Goal: Task Accomplishment & Management: Complete application form

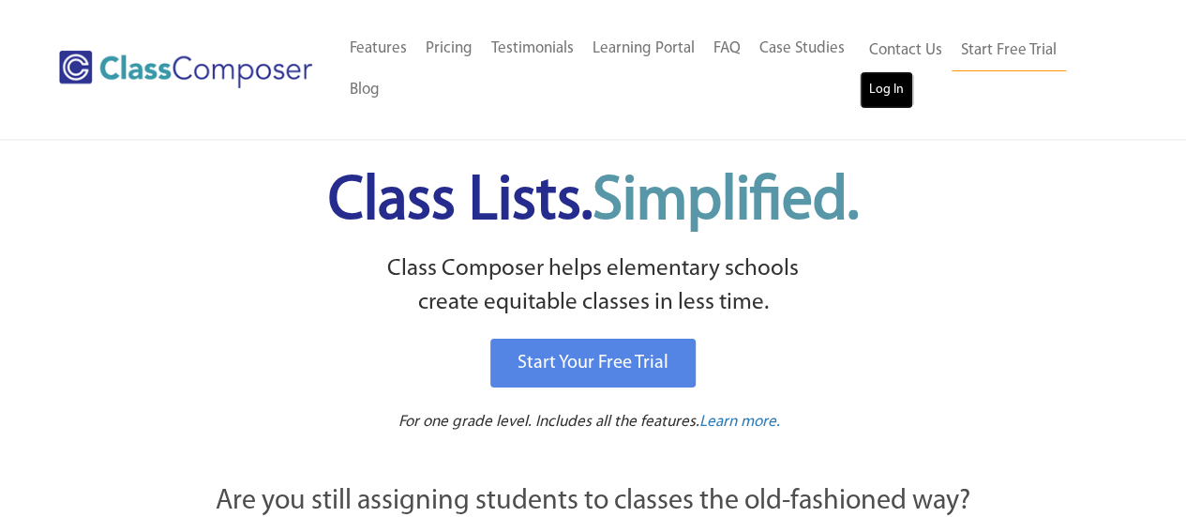
click at [898, 91] on link "Log In" at bounding box center [886, 89] width 53 height 37
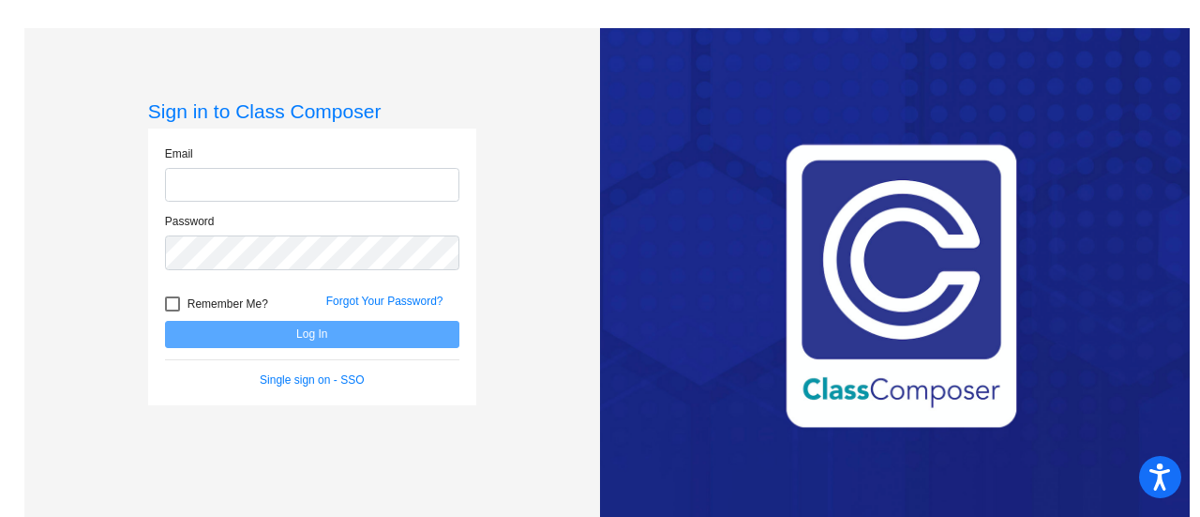
type input "[EMAIL_ADDRESS][PERSON_NAME][DOMAIN_NAME]"
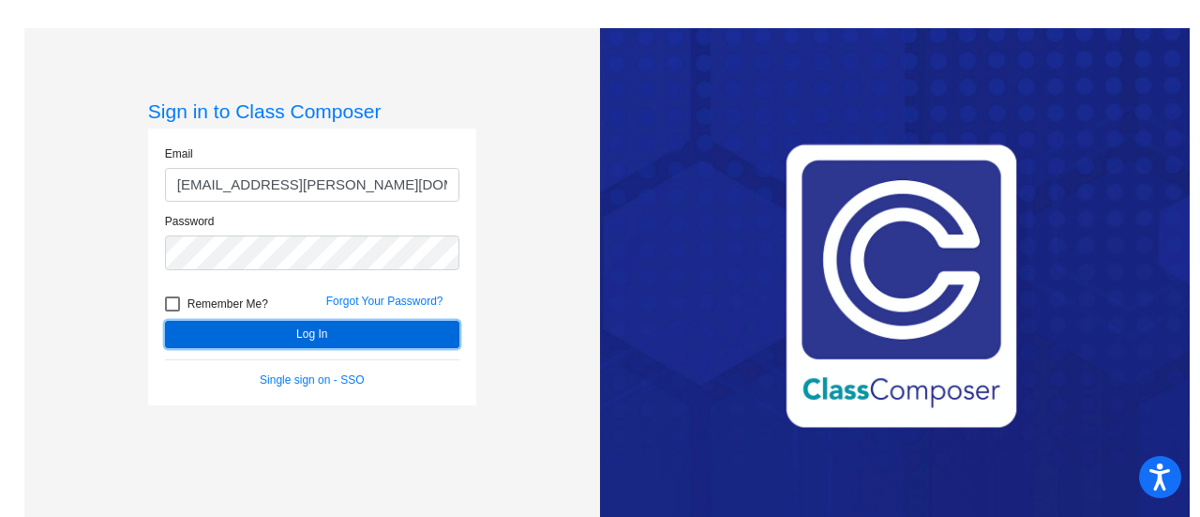
click at [322, 344] on button "Log In" at bounding box center [312, 334] width 294 height 27
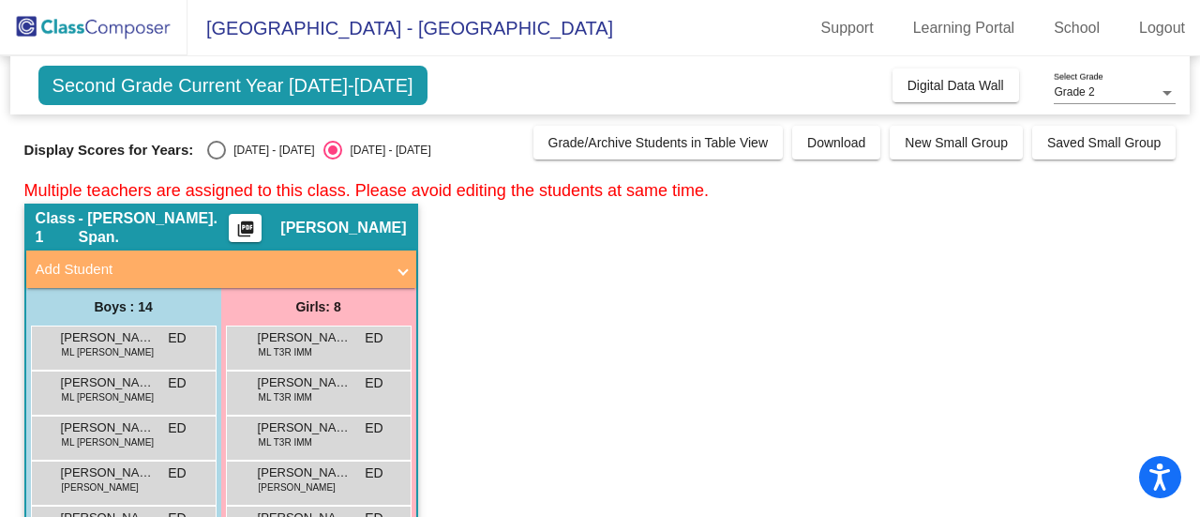
click at [377, 259] on mat-panel-title "Add Student" at bounding box center [210, 270] width 349 height 22
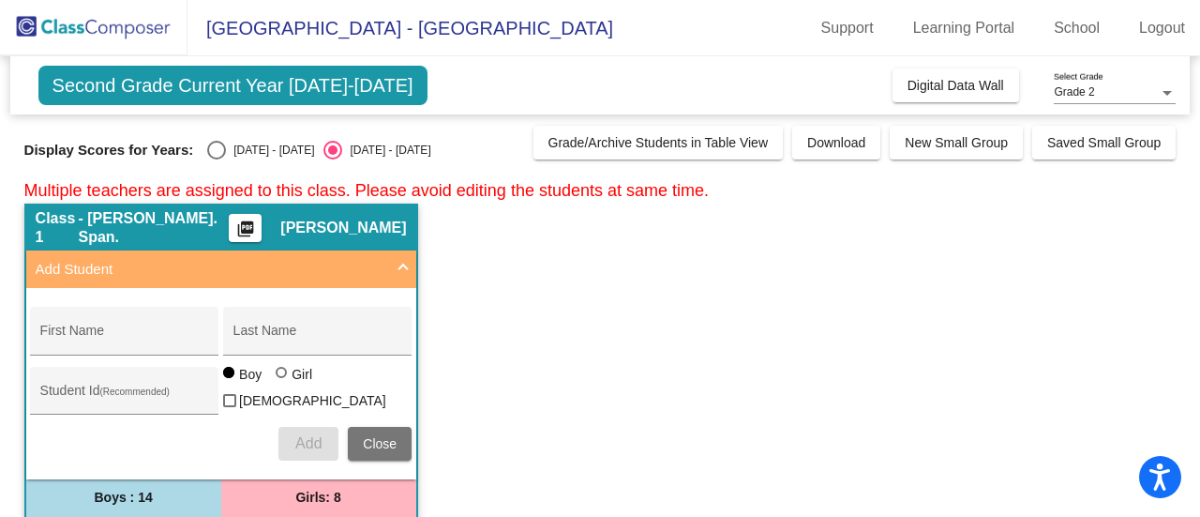
click at [377, 259] on mat-panel-title "Add Student" at bounding box center [210, 270] width 349 height 22
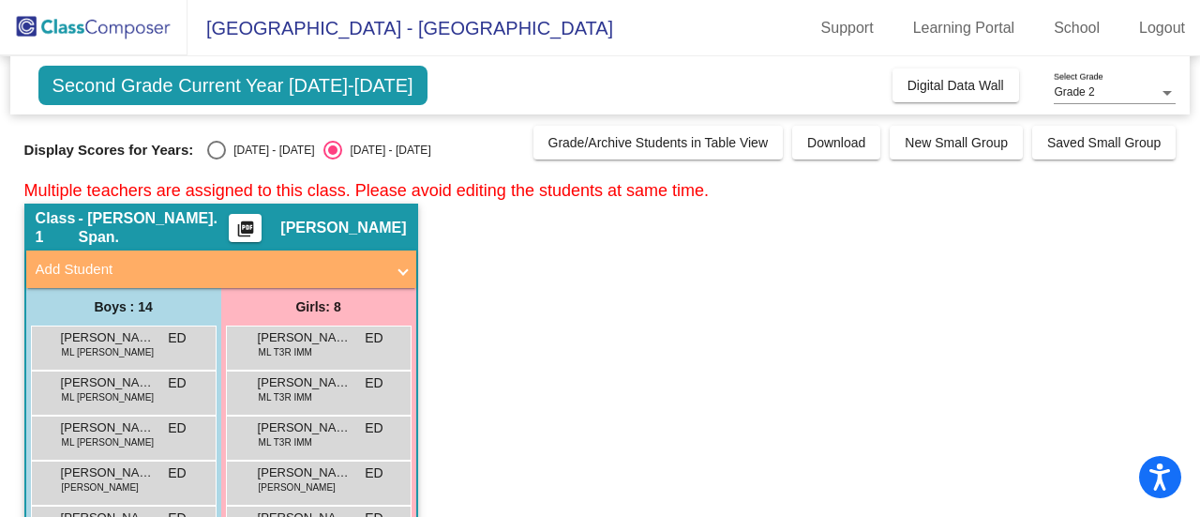
click at [307, 83] on span "Second Grade Current Year 2025-2026" at bounding box center [232, 85] width 389 height 39
drag, startPoint x: 974, startPoint y: 89, endPoint x: 397, endPoint y: 261, distance: 601.5
click at [397, 261] on span "Add Student" at bounding box center [218, 270] width 364 height 22
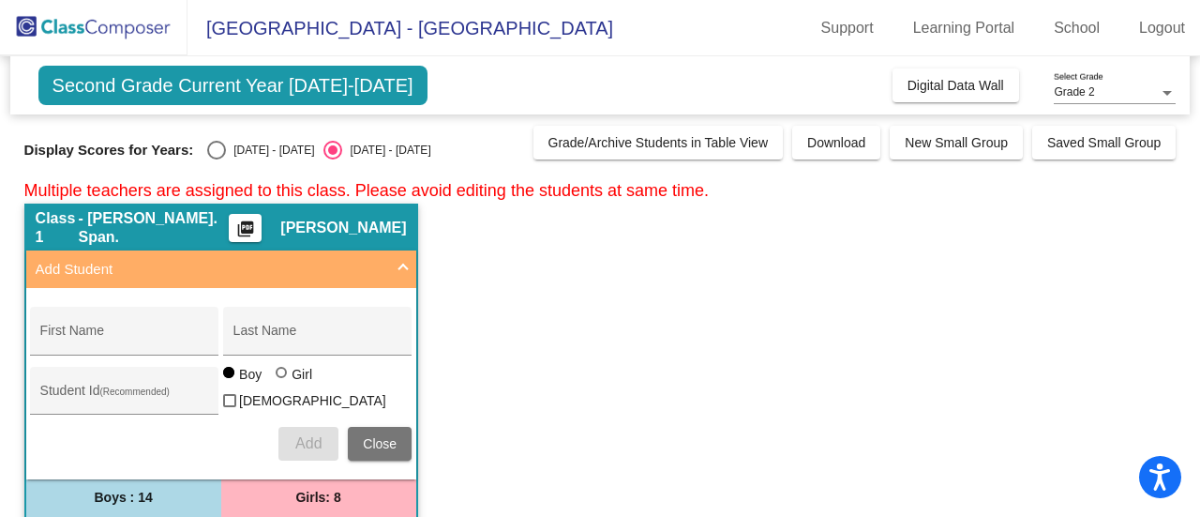
click at [396, 261] on span "Add Student" at bounding box center [218, 270] width 364 height 22
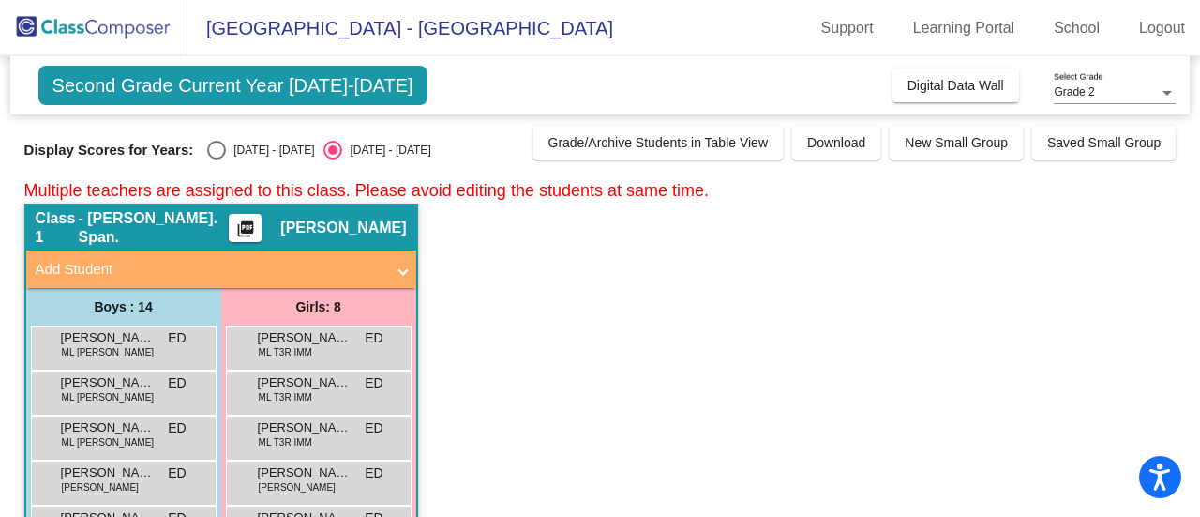
click at [314, 226] on span "Meiasha Harris" at bounding box center [343, 227] width 126 height 19
click at [375, 280] on mat-expansion-panel-header "Add Student" at bounding box center [221, 268] width 390 height 37
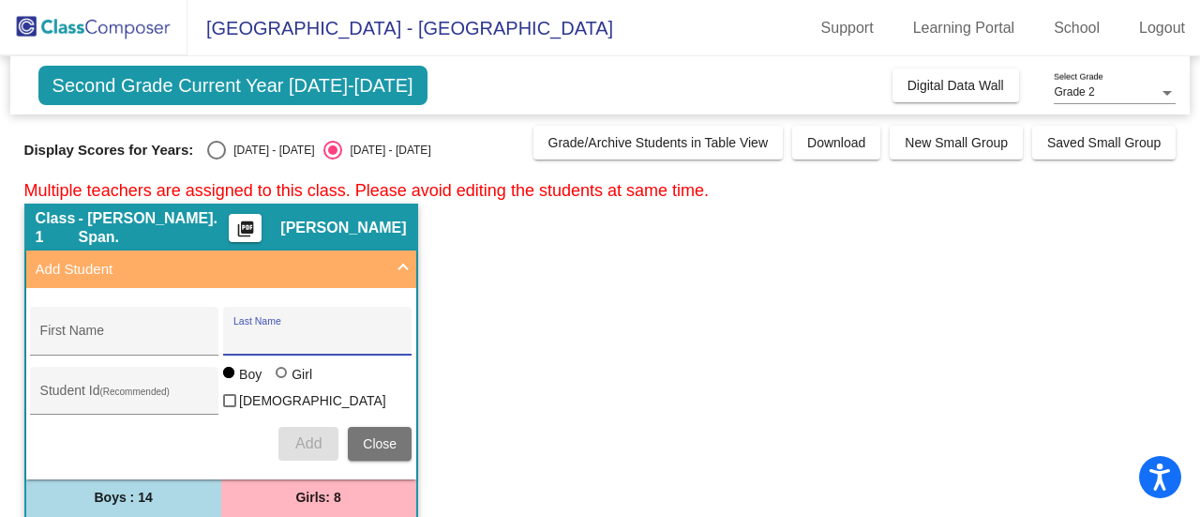
click at [247, 340] on input "Last Name" at bounding box center [317, 337] width 169 height 15
click at [162, 342] on input "First Name" at bounding box center [124, 337] width 169 height 15
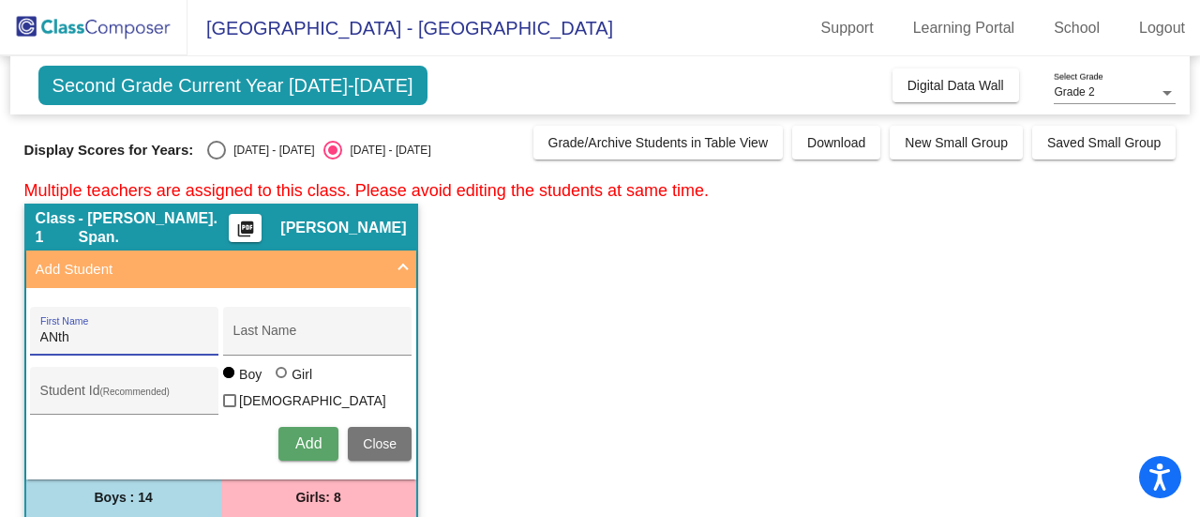
click at [162, 342] on input "ANth" at bounding box center [124, 337] width 169 height 15
type input "Anthony"
click at [278, 427] on button "Add" at bounding box center [308, 444] width 60 height 34
click at [292, 335] on input "Last Name" at bounding box center [317, 337] width 169 height 15
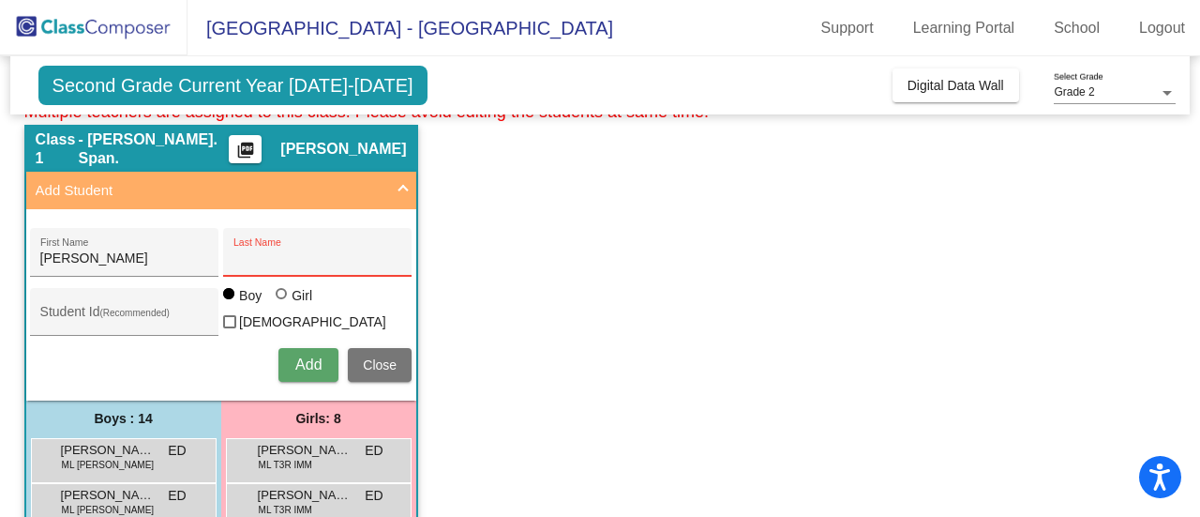
scroll to position [88, 0]
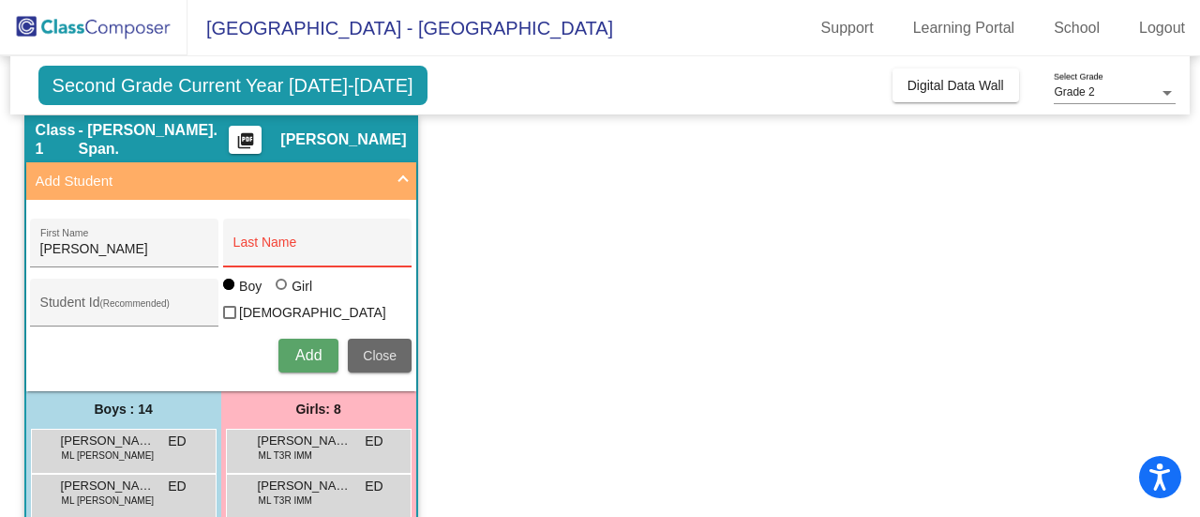
click at [371, 348] on span "Close" at bounding box center [380, 355] width 34 height 15
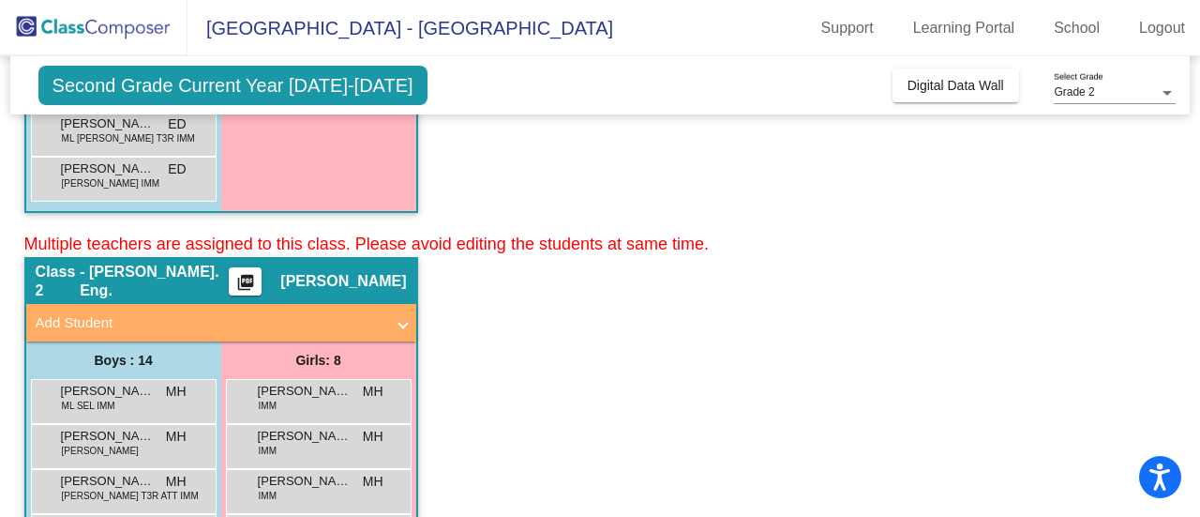
scroll to position [748, 0]
